Goal: Task Accomplishment & Management: Use online tool/utility

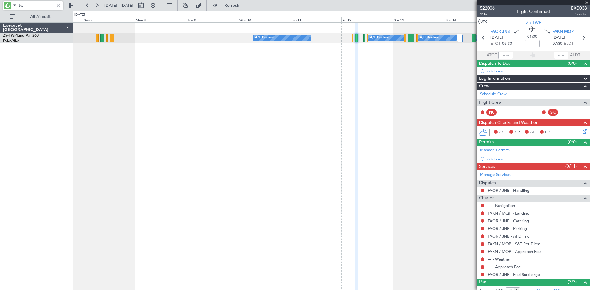
type input "t"
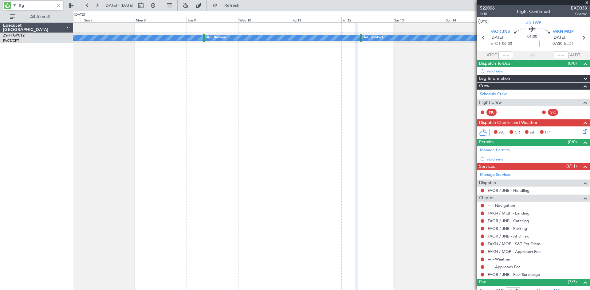
type input "ftg"
drag, startPoint x: 166, startPoint y: 5, endPoint x: 170, endPoint y: 5, distance: 4.3
click at [158, 5] on div at bounding box center [147, 6] width 22 height 10
click at [158, 5] on button at bounding box center [153, 6] width 10 height 10
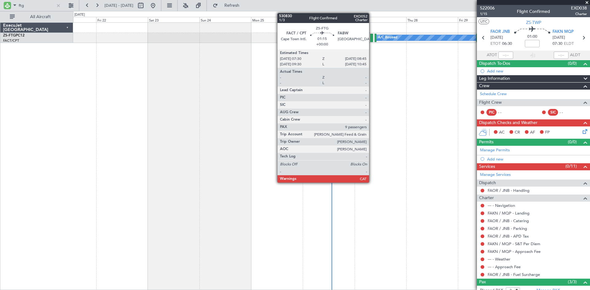
click at [372, 37] on div at bounding box center [371, 38] width 3 height 8
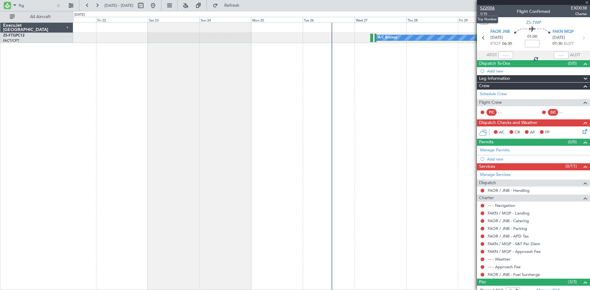
type input "9"
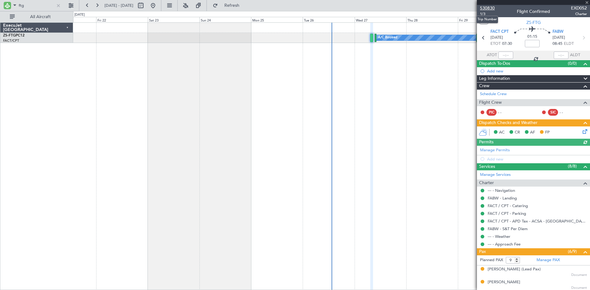
click at [487, 7] on span "530830" at bounding box center [487, 8] width 15 height 6
click at [489, 9] on span "530830" at bounding box center [487, 8] width 15 height 6
click at [31, 8] on input "ftg" at bounding box center [36, 5] width 35 height 9
type input "f"
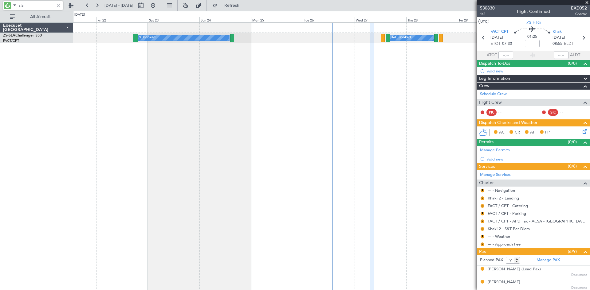
click at [34, 3] on input "sla" at bounding box center [36, 5] width 35 height 9
type input "s"
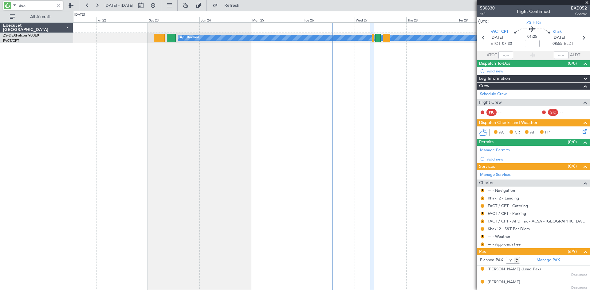
type input "dex"
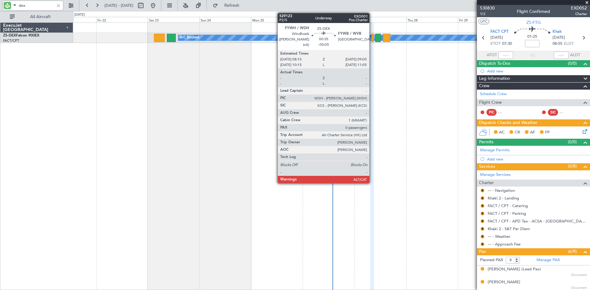
click at [372, 37] on div at bounding box center [373, 38] width 2 height 8
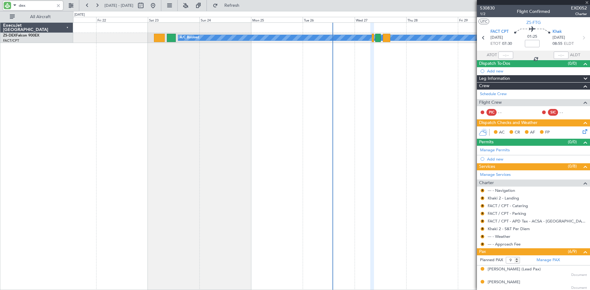
type input "-00:05"
type input "0"
